Goal: Task Accomplishment & Management: Manage account settings

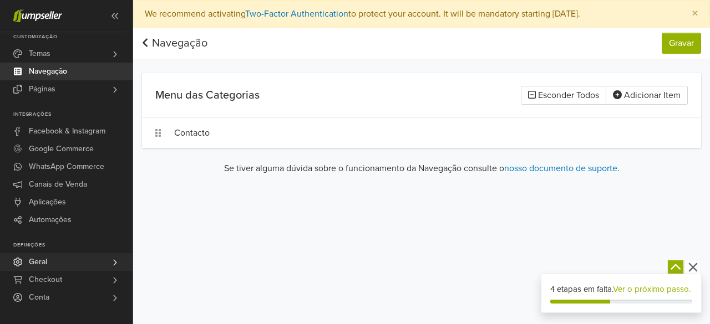
click at [65, 262] on link "Geral" at bounding box center [66, 262] width 133 height 18
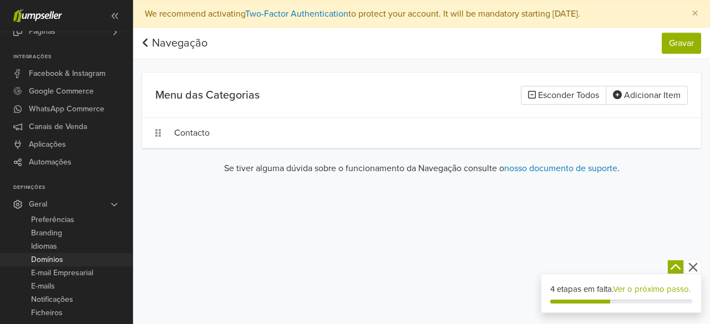
click at [70, 258] on link "Domínios" at bounding box center [66, 259] width 133 height 13
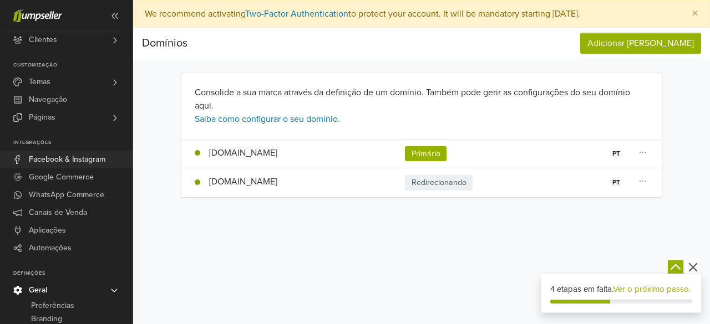
click at [74, 158] on span "Facebook & Instagram" at bounding box center [67, 160] width 77 height 18
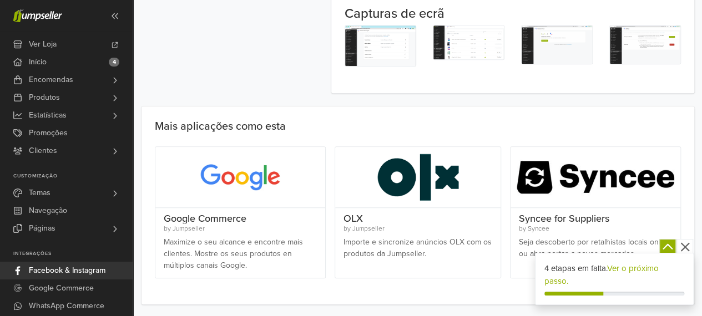
scroll to position [360, 0]
click at [684, 247] on icon "button" at bounding box center [684, 246] width 9 height 9
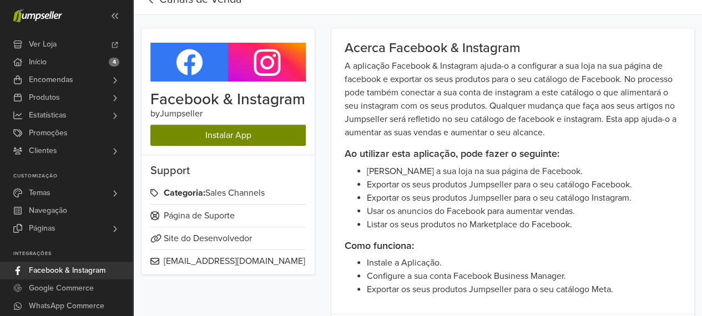
scroll to position [0, 0]
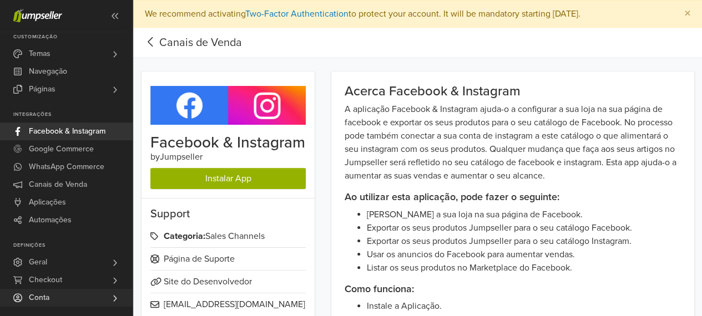
click at [77, 296] on link "Conta" at bounding box center [66, 298] width 133 height 18
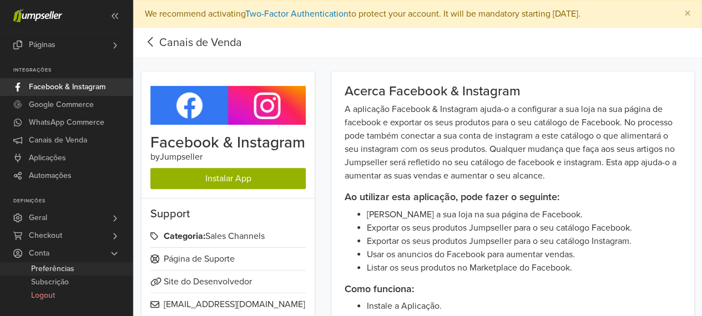
click at [64, 269] on span "Preferências" at bounding box center [52, 268] width 43 height 13
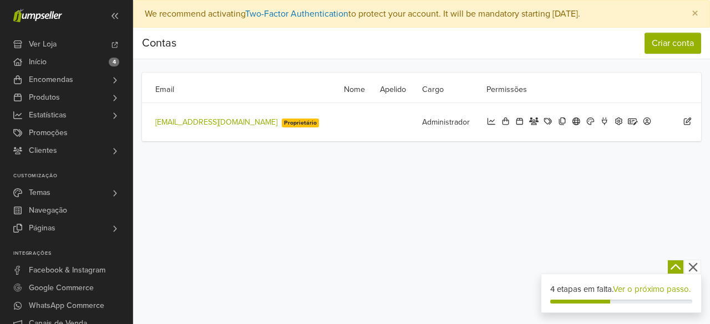
click at [195, 118] on link "lilubabybow@gmail.com" at bounding box center [216, 122] width 122 height 9
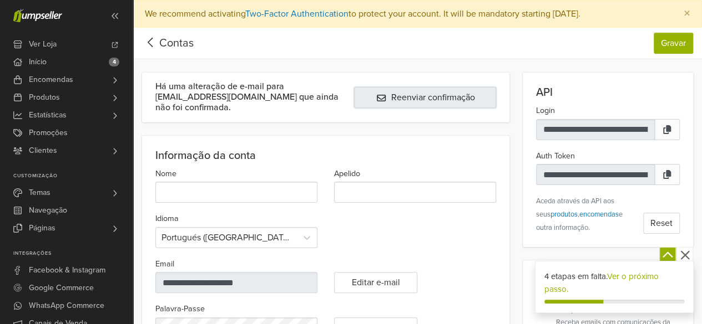
click at [428, 96] on button "Reenviar confirmação" at bounding box center [425, 97] width 142 height 21
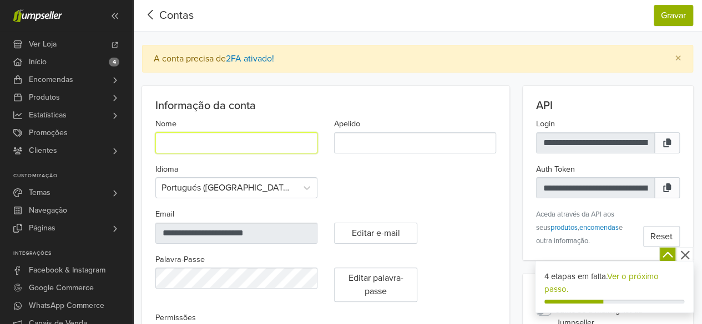
click at [185, 145] on input "Nome" at bounding box center [236, 143] width 162 height 21
type input "******"
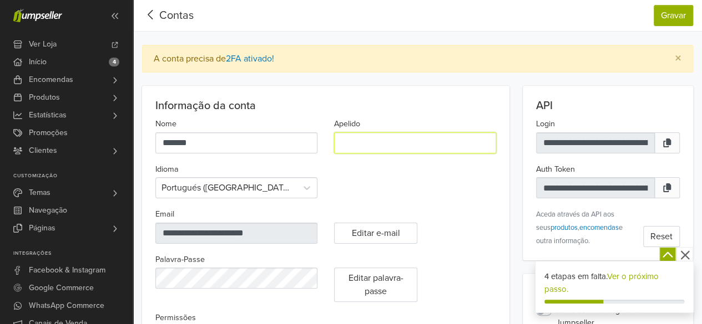
click at [351, 138] on input "Apelido" at bounding box center [415, 143] width 162 height 21
type input "**********"
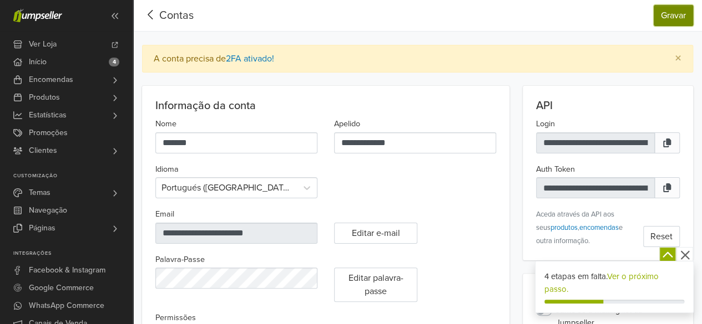
click at [673, 16] on button "Gravar" at bounding box center [672, 15] width 39 height 21
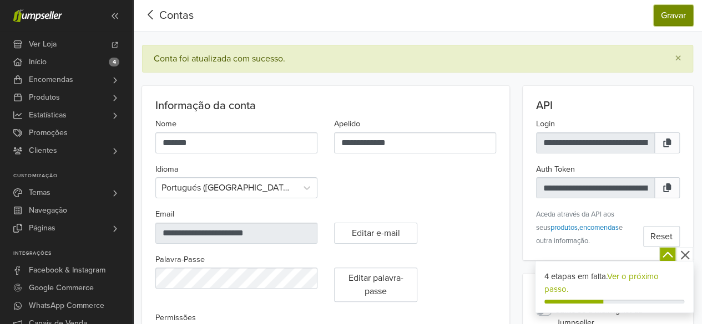
click at [666, 15] on button "Gravar" at bounding box center [672, 15] width 39 height 21
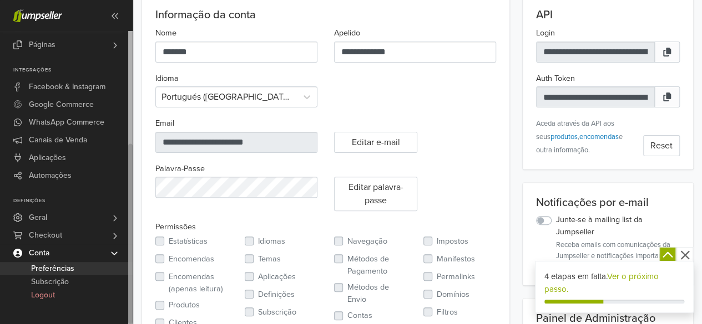
scroll to position [111, 0]
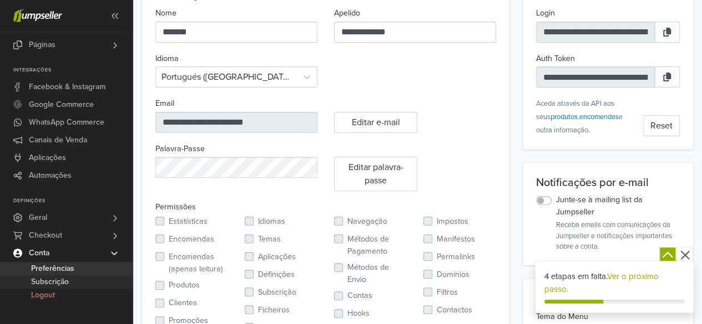
click at [64, 280] on span "Subscrição" at bounding box center [50, 282] width 38 height 13
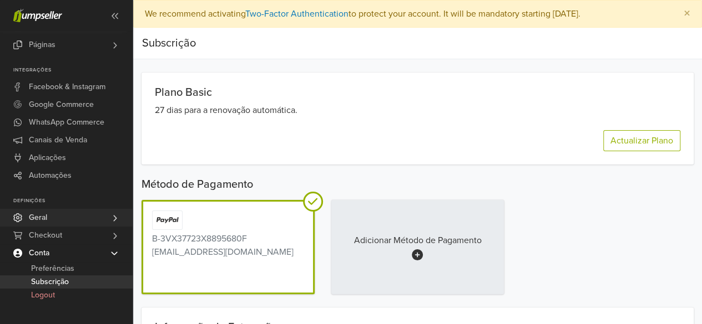
click at [82, 215] on link "Geral" at bounding box center [66, 218] width 133 height 18
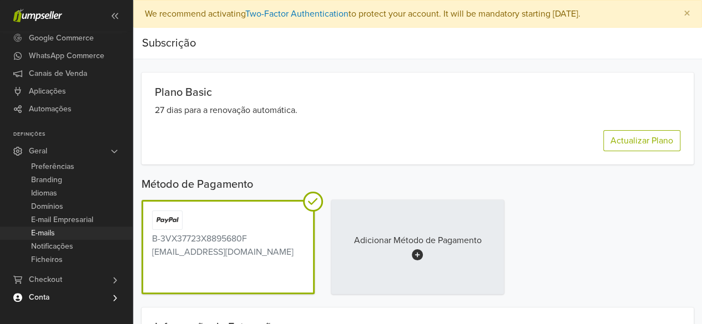
scroll to position [55, 0]
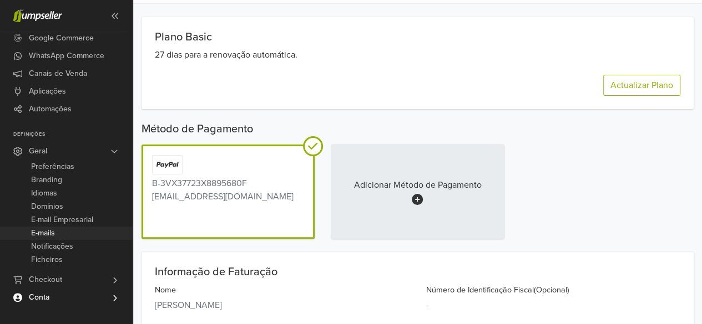
click at [49, 231] on span "E-mails" at bounding box center [43, 233] width 24 height 13
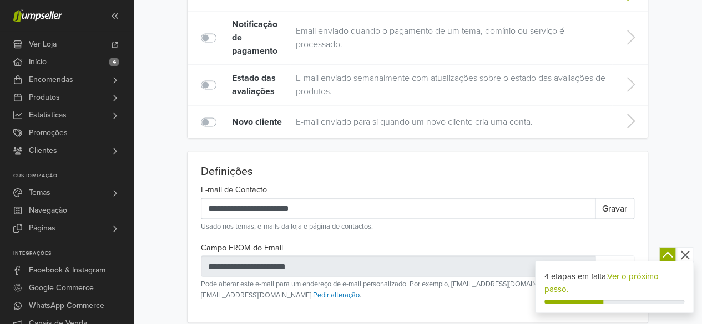
scroll to position [921, 0]
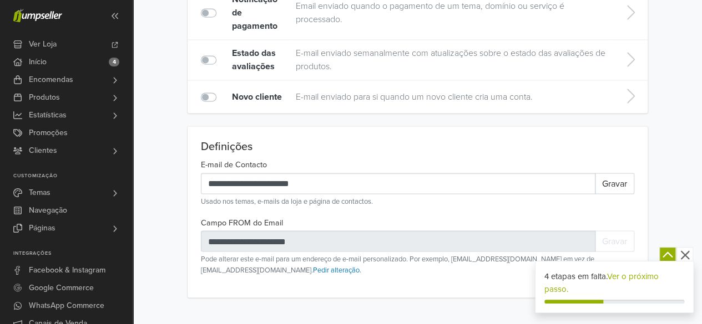
click at [687, 254] on icon "button" at bounding box center [685, 255] width 14 height 14
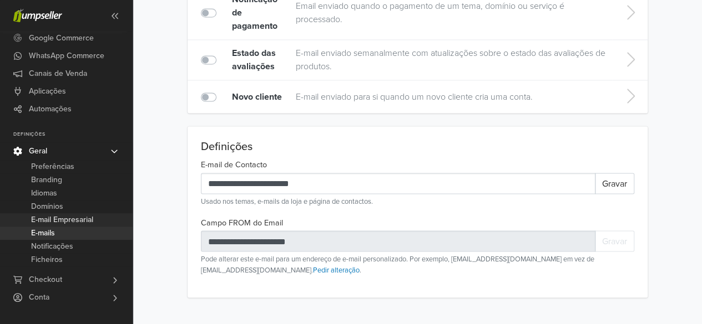
click at [69, 217] on span "E-mail Empresarial" at bounding box center [62, 220] width 62 height 13
